Goal: Task Accomplishment & Management: Complete application form

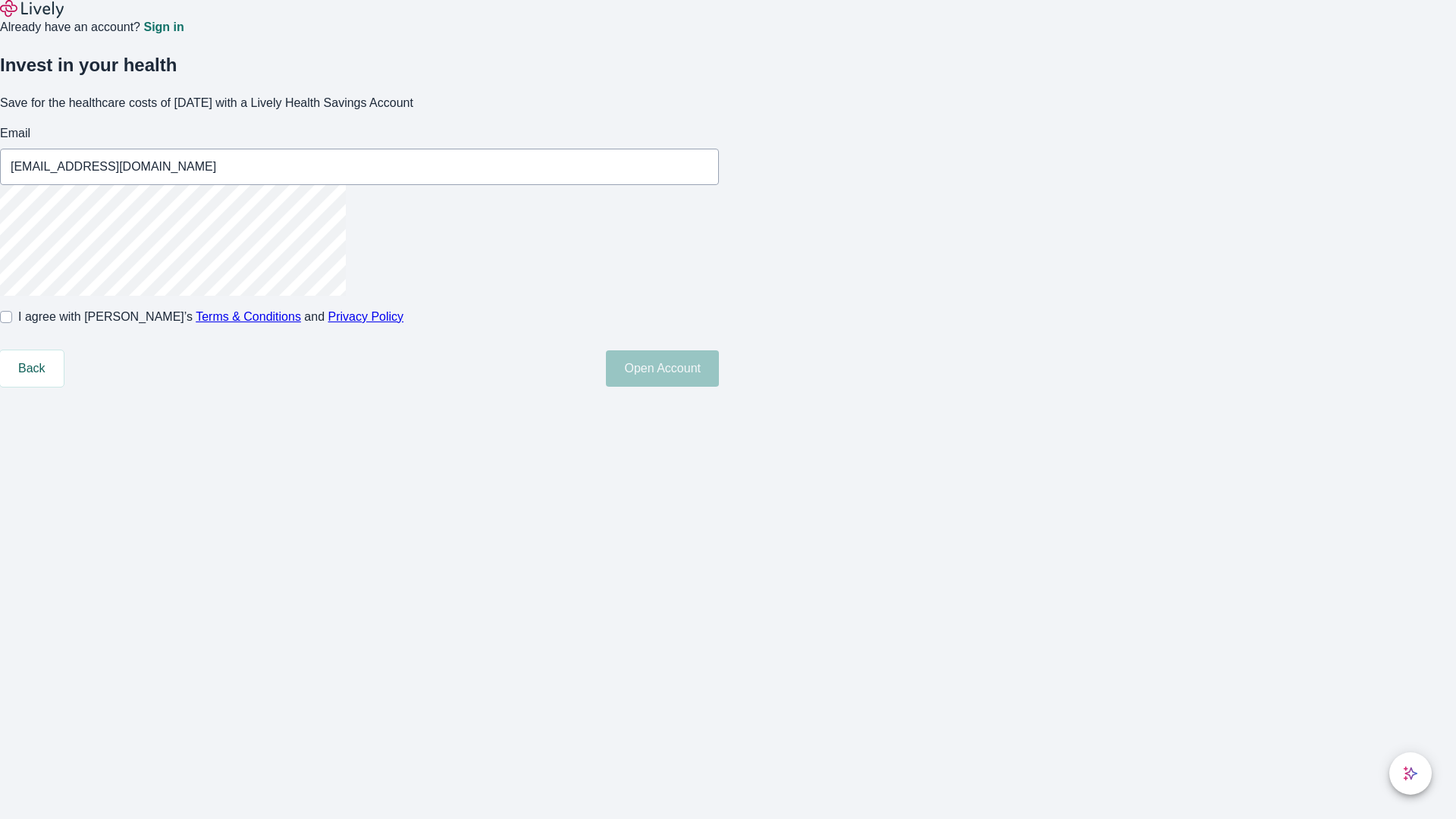
click at [12, 323] on input "I agree with Lively’s Terms & Conditions and Privacy Policy" at bounding box center [6, 316] width 12 height 12
checkbox input "true"
click at [719, 387] on button "Open Account" at bounding box center [663, 368] width 113 height 36
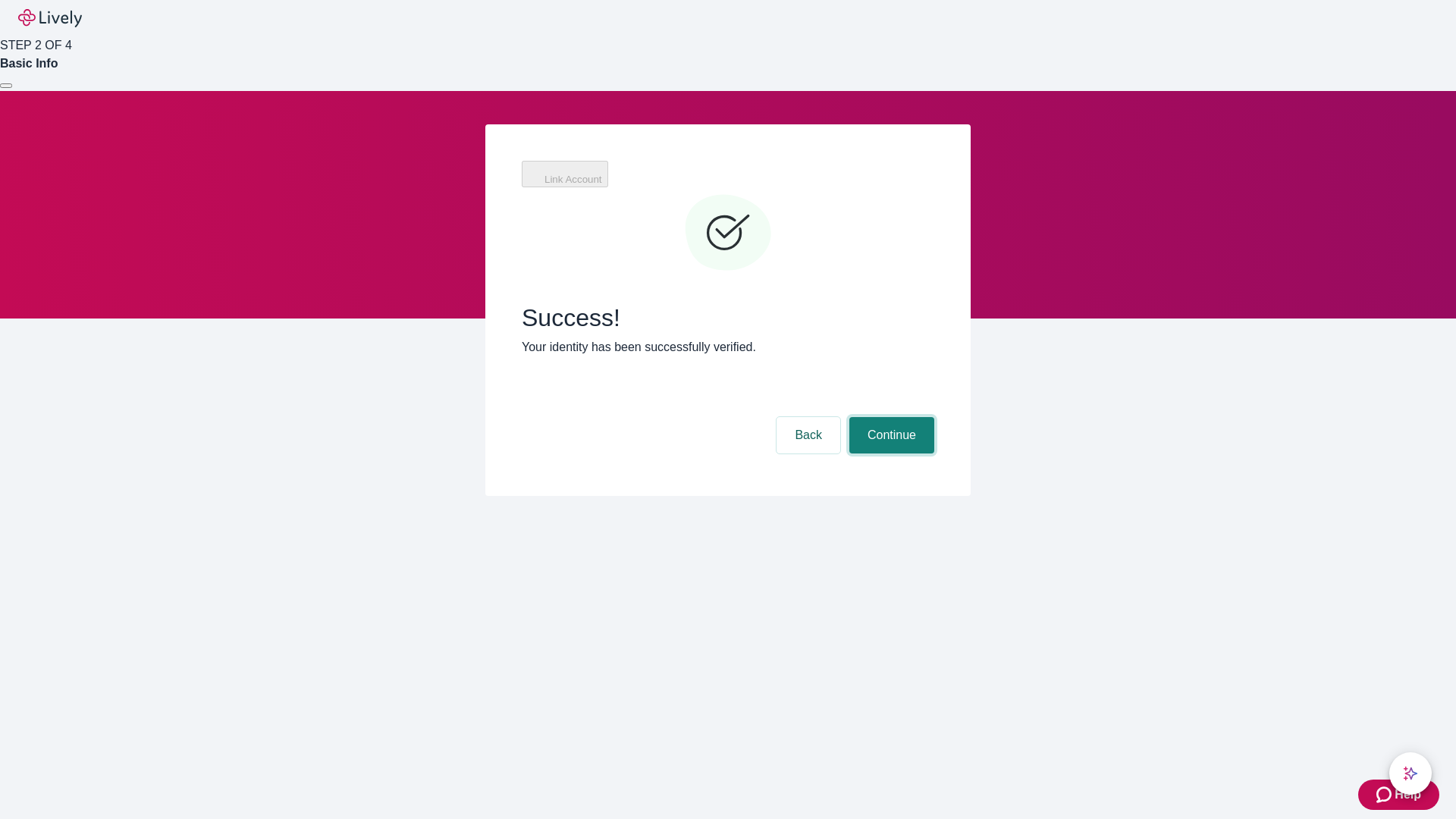
click at [928, 417] on button "Continue" at bounding box center [892, 435] width 85 height 36
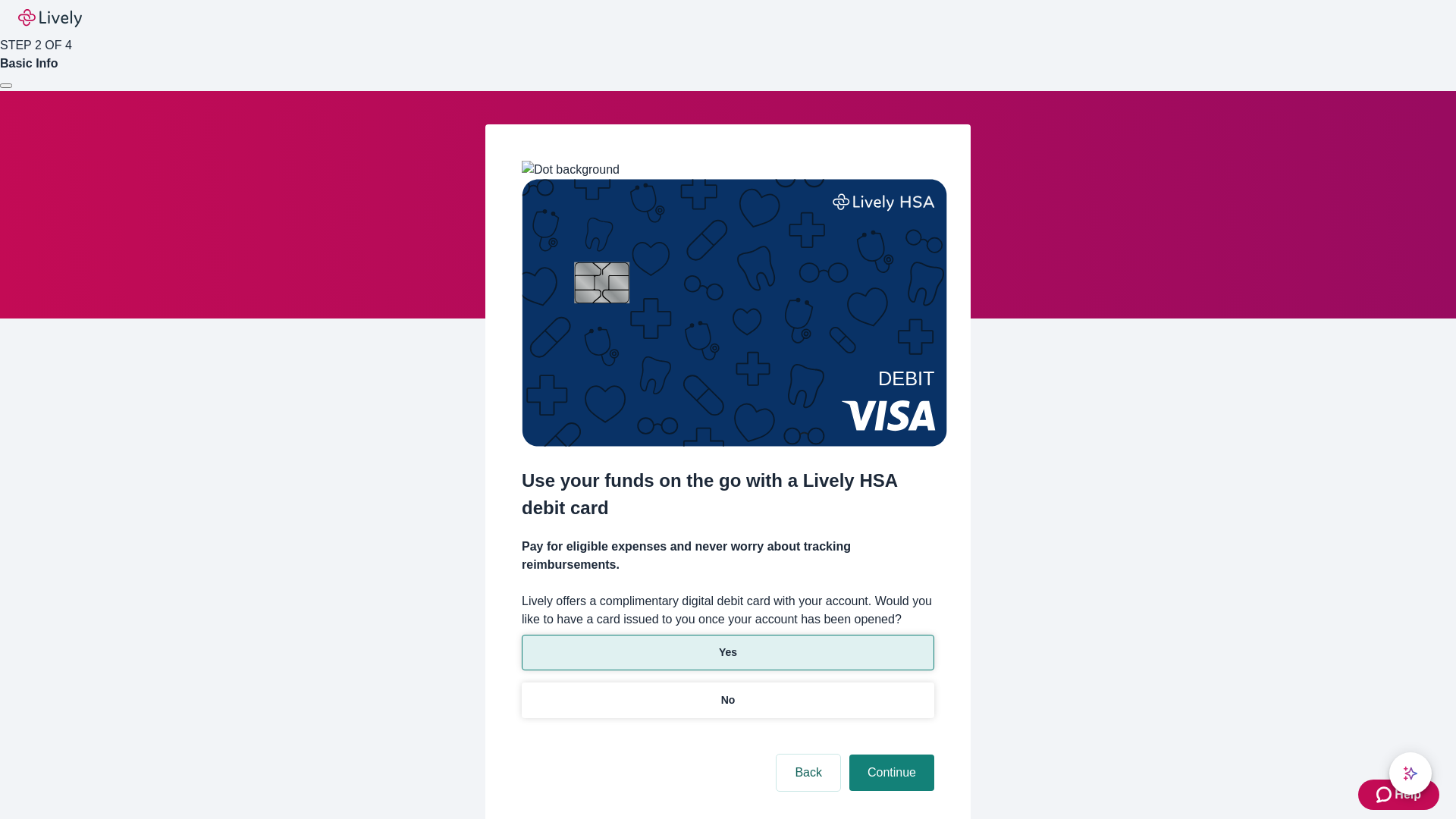
click at [728, 645] on p "Yes" at bounding box center [728, 653] width 18 height 16
click at [889, 754] on button "Continue" at bounding box center [892, 772] width 85 height 36
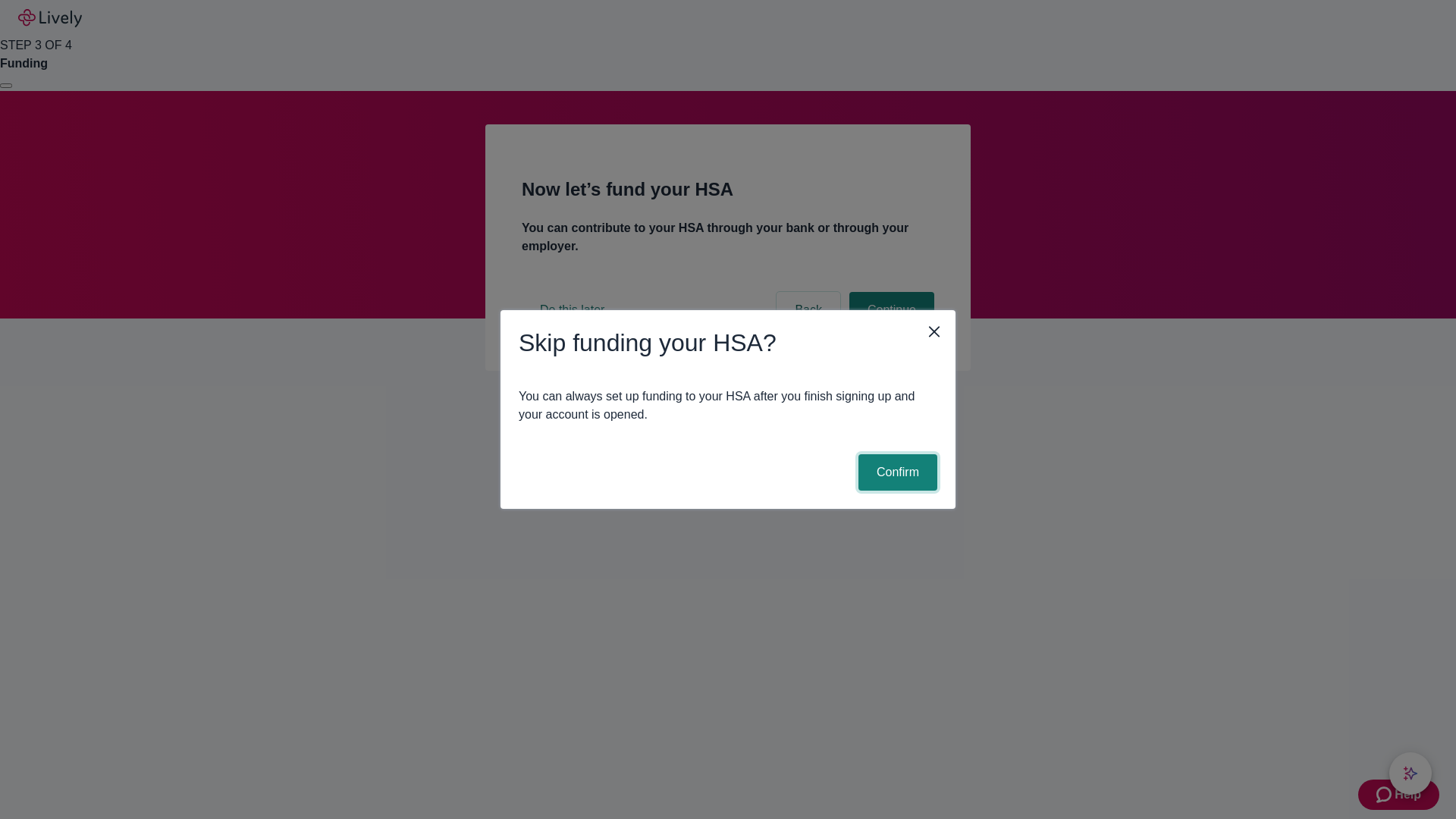
click at [896, 473] on button "Confirm" at bounding box center [898, 472] width 79 height 36
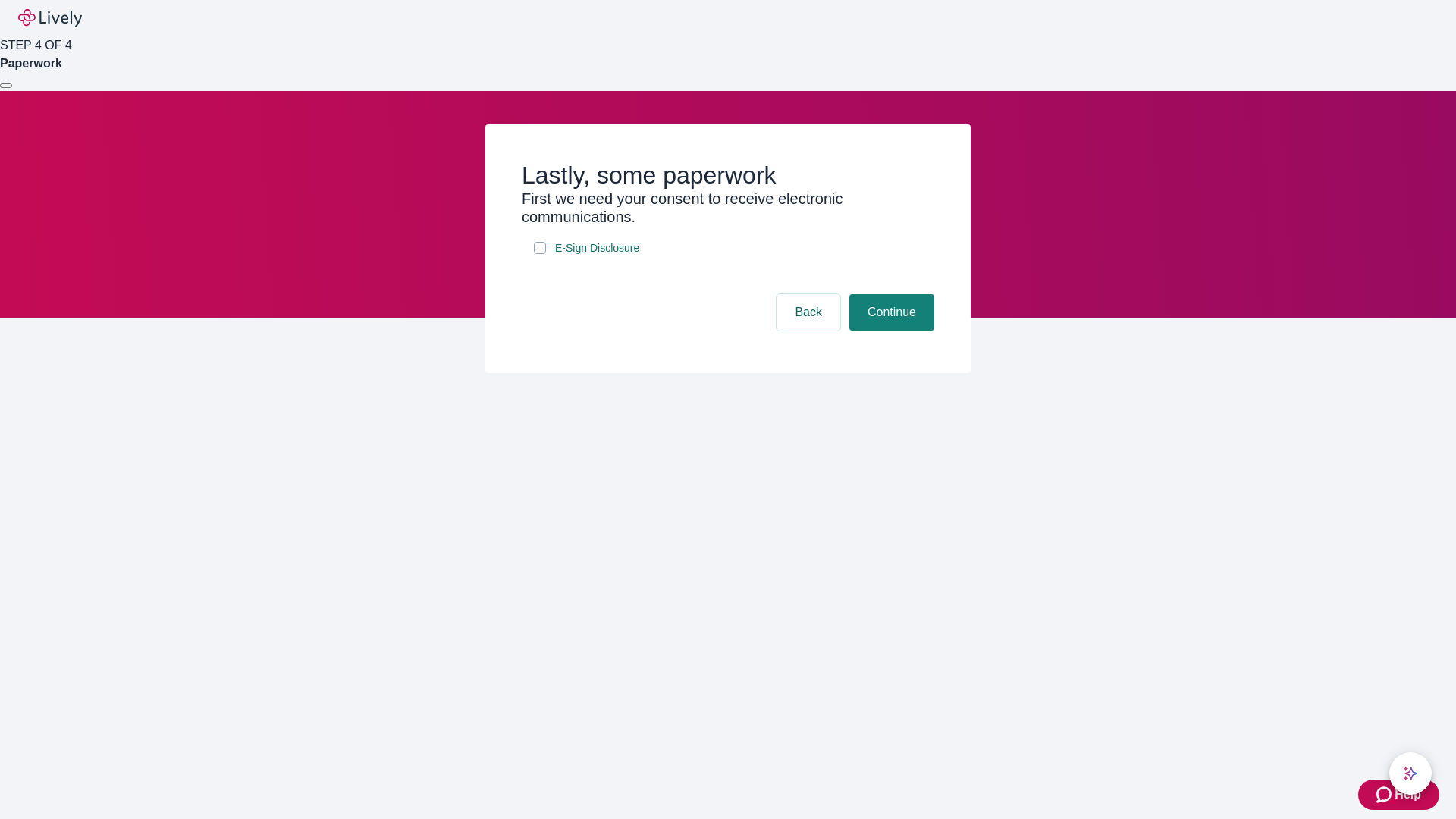
click at [540, 254] on input "E-Sign Disclosure" at bounding box center [540, 248] width 12 height 12
checkbox input "true"
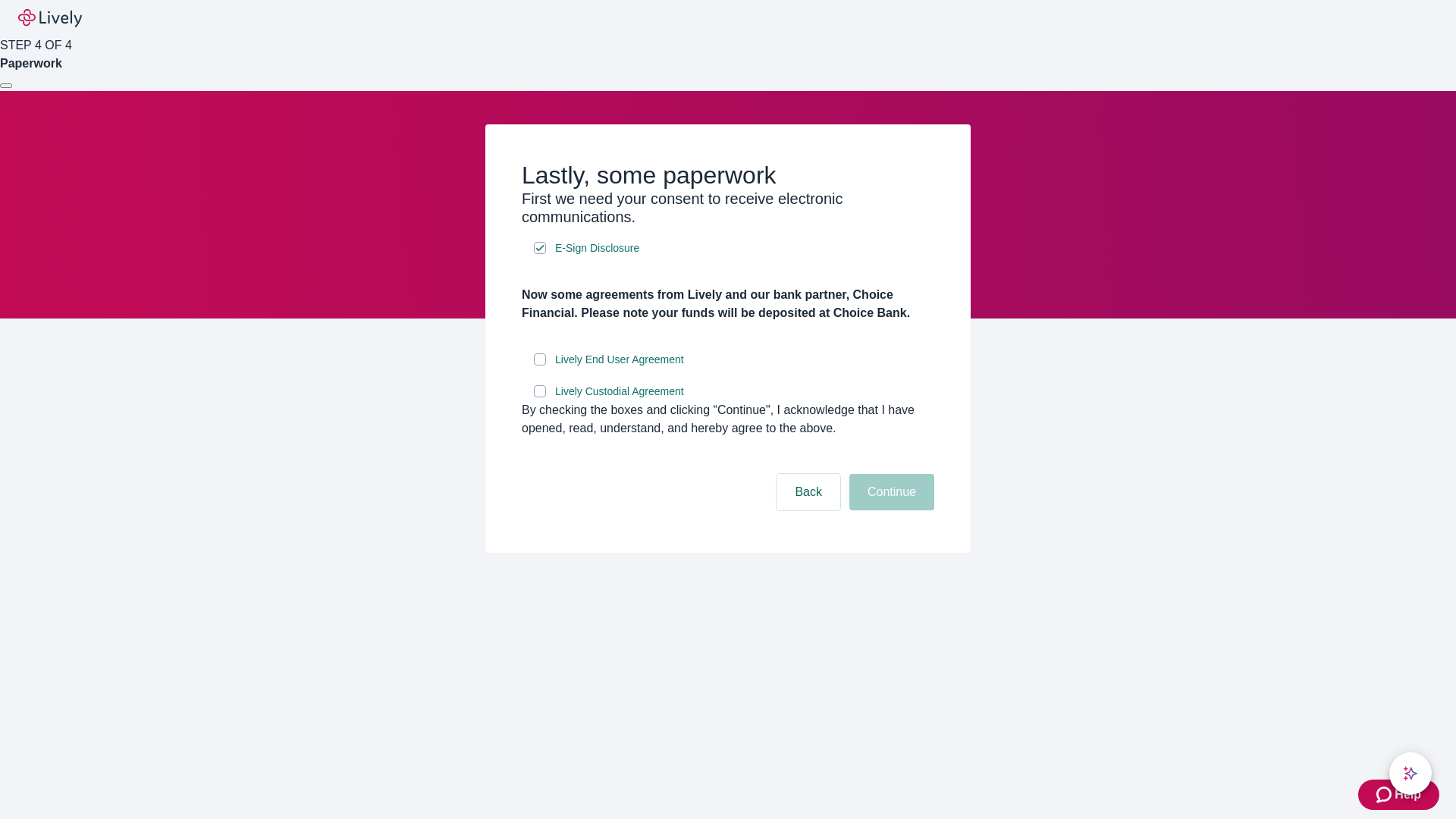
click at [540, 366] on input "Lively End User Agreement" at bounding box center [540, 359] width 12 height 12
checkbox input "true"
click at [540, 397] on input "Lively Custodial Agreement" at bounding box center [540, 391] width 12 height 12
checkbox input "true"
click at [889, 511] on button "Continue" at bounding box center [892, 492] width 85 height 36
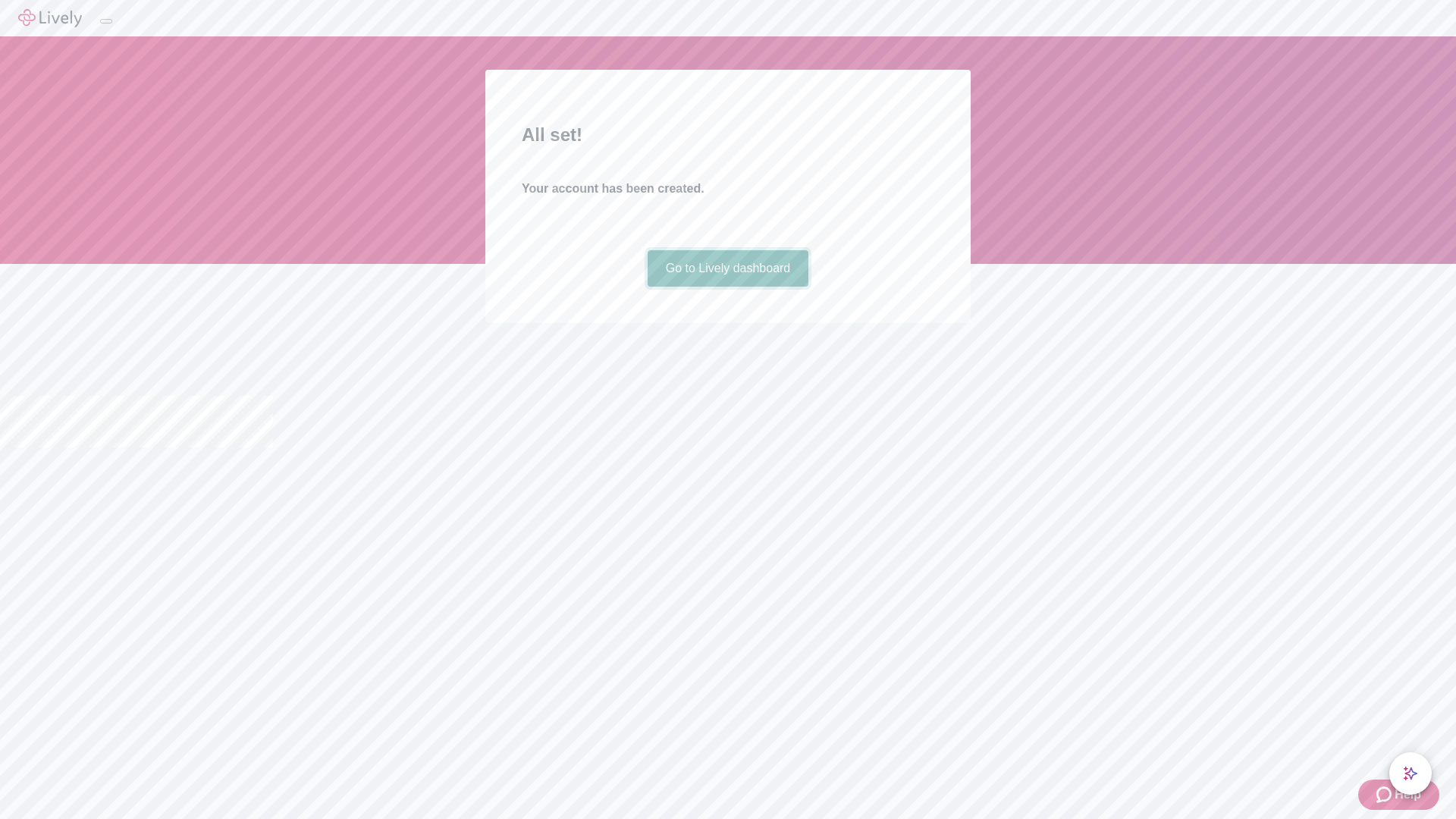
click at [728, 286] on link "Go to Lively dashboard" at bounding box center [728, 268] width 162 height 36
